Goal: Book appointment/travel/reservation

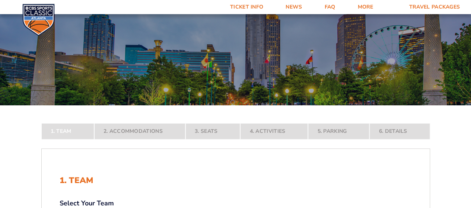
scroll to position [112, 0]
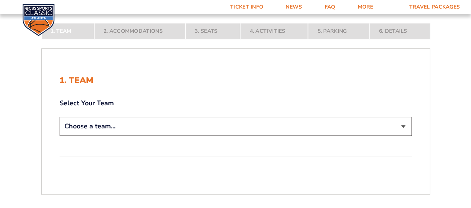
click at [319, 123] on select "Choose a team... [US_STATE] Wildcats [US_STATE] State Buckeyes [US_STATE] Tar H…" at bounding box center [236, 126] width 352 height 19
select select "12756"
click at [60, 136] on select "Choose a team... [US_STATE] Wildcats [US_STATE] State Buckeyes [US_STATE] Tar H…" at bounding box center [236, 126] width 352 height 19
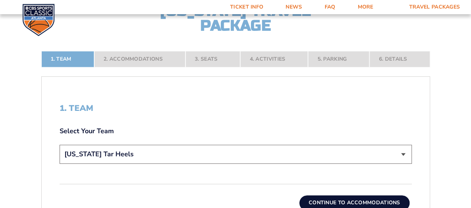
scroll to position [214, 0]
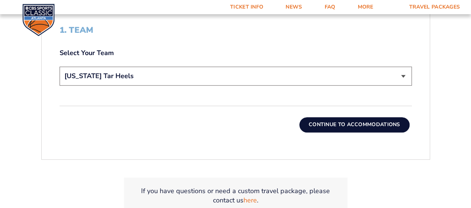
click at [356, 121] on button "Continue To Accommodations" at bounding box center [354, 124] width 110 height 15
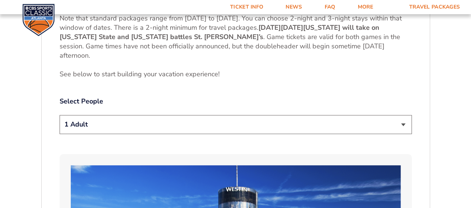
scroll to position [340, 0]
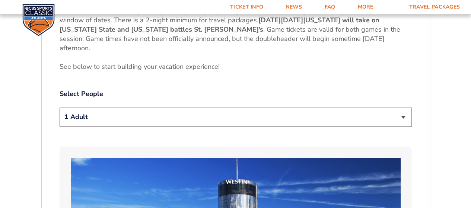
click at [393, 117] on select "1 Adult 2 Adults 3 Adults 4 Adults 2 Adults + 1 Child 2 Adults + 2 Children 2 A…" at bounding box center [236, 117] width 352 height 19
click at [60, 108] on select "1 Adult 2 Adults 3 Adults 4 Adults 2 Adults + 1 Child 2 Adults + 2 Children 2 A…" at bounding box center [236, 117] width 352 height 19
click at [387, 116] on select "1 Adult 2 Adults 3 Adults 4 Adults 2 Adults + 1 Child 2 Adults + 2 Children 2 A…" at bounding box center [236, 117] width 352 height 19
select select "2 Adults"
click at [60, 108] on select "1 Adult 2 Adults 3 Adults 4 Adults 2 Adults + 1 Child 2 Adults + 2 Children 2 A…" at bounding box center [236, 117] width 352 height 19
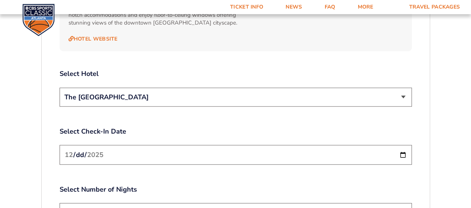
scroll to position [832, 0]
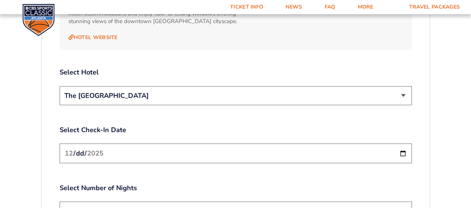
click at [144, 86] on select "The [GEOGRAPHIC_DATA]" at bounding box center [236, 95] width 352 height 19
click at [187, 87] on select "The [GEOGRAPHIC_DATA]" at bounding box center [236, 95] width 352 height 19
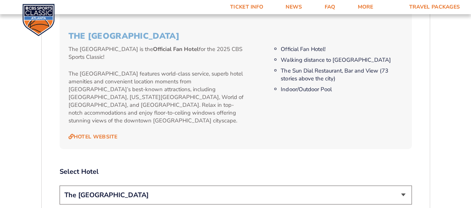
scroll to position [628, 0]
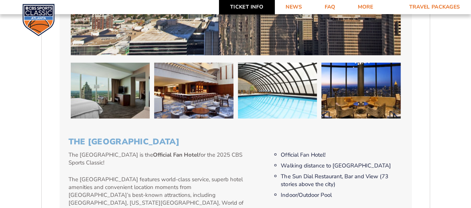
click at [240, 4] on link "Ticket Info" at bounding box center [246, 7] width 55 height 14
